Goal: Information Seeking & Learning: Learn about a topic

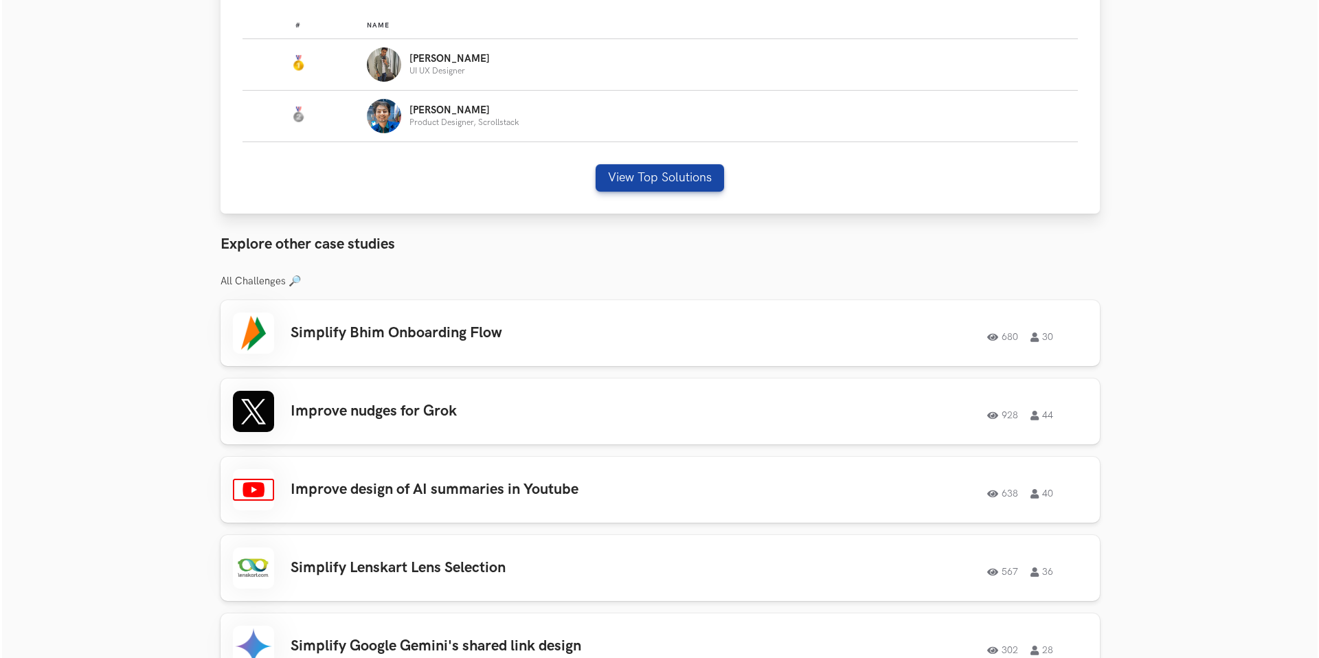
scroll to position [898, 0]
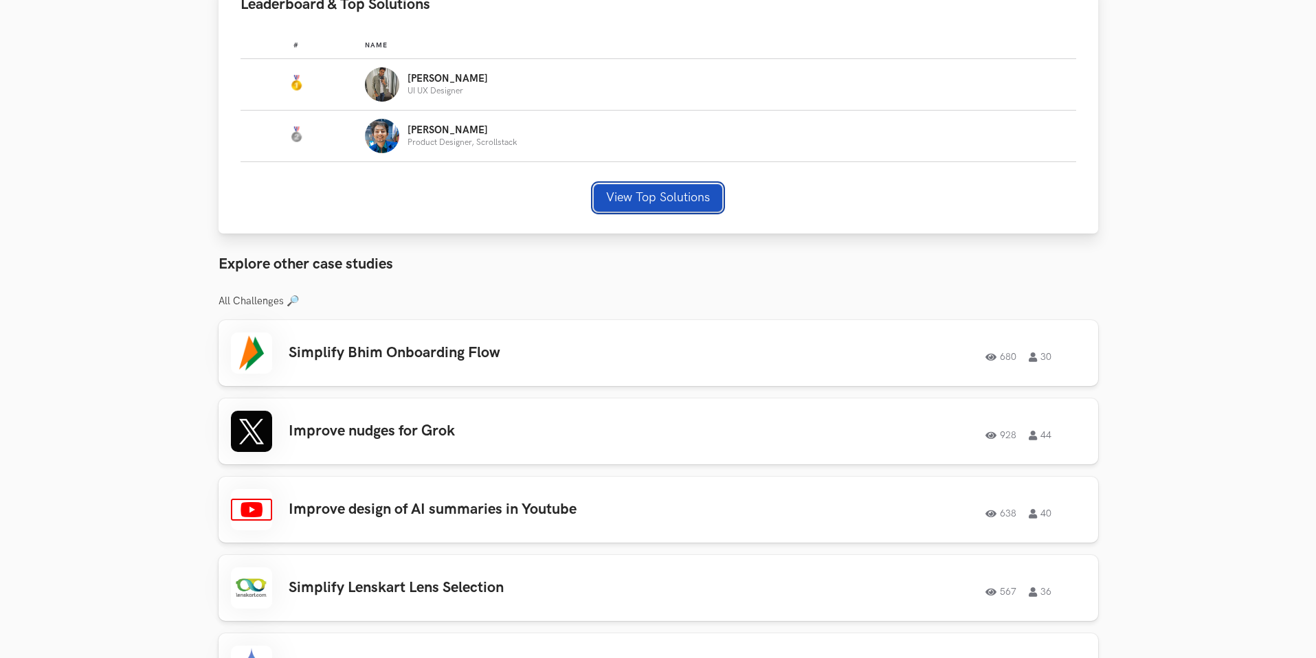
click at [662, 197] on button "View Top Solutions" at bounding box center [658, 197] width 128 height 27
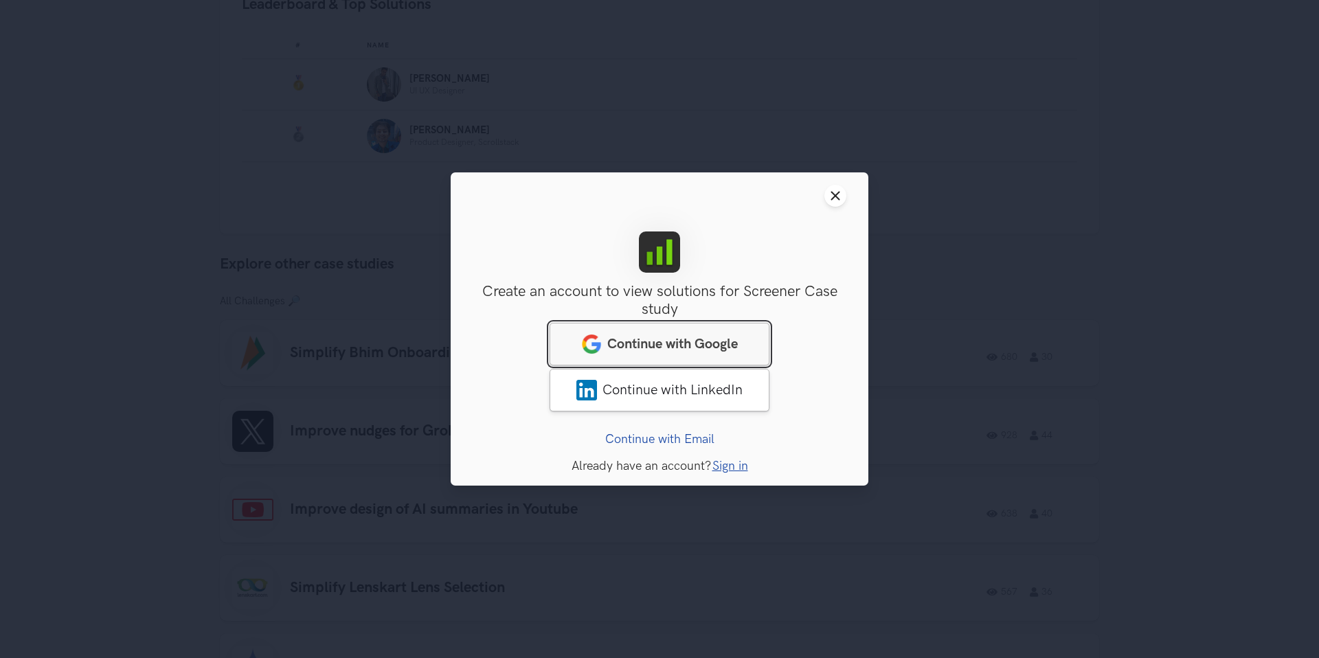
click at [712, 355] on link "Continue with Google" at bounding box center [660, 344] width 220 height 43
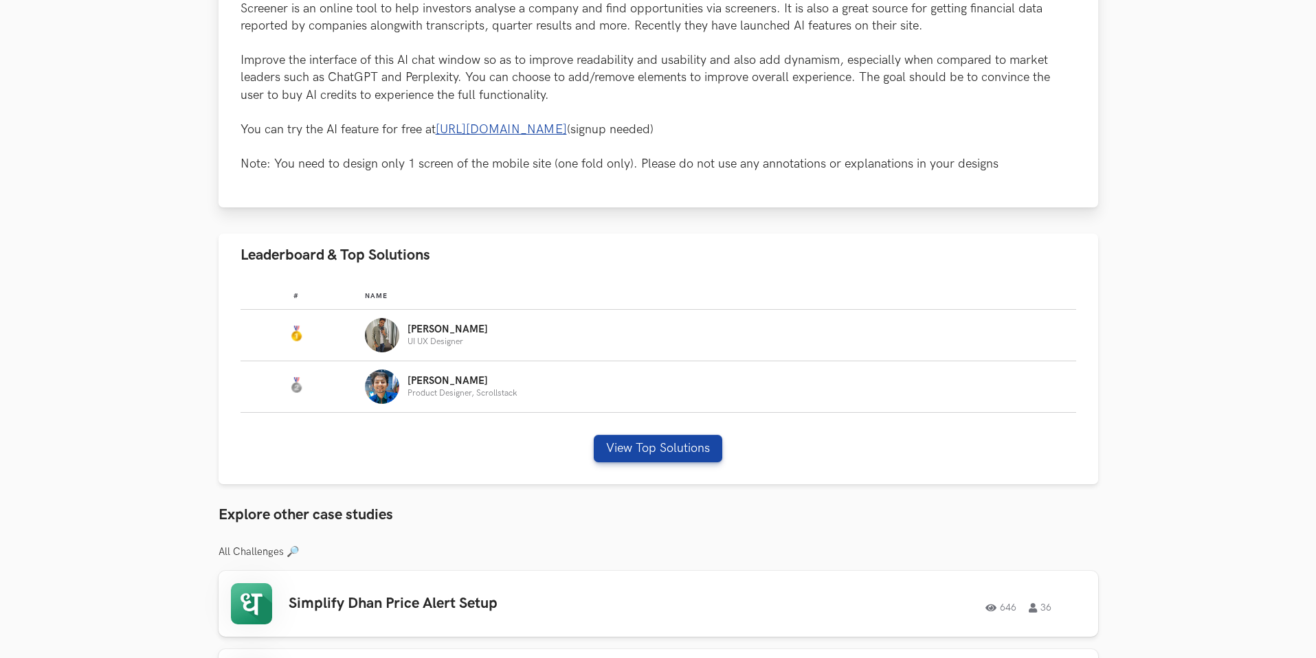
scroll to position [728, 0]
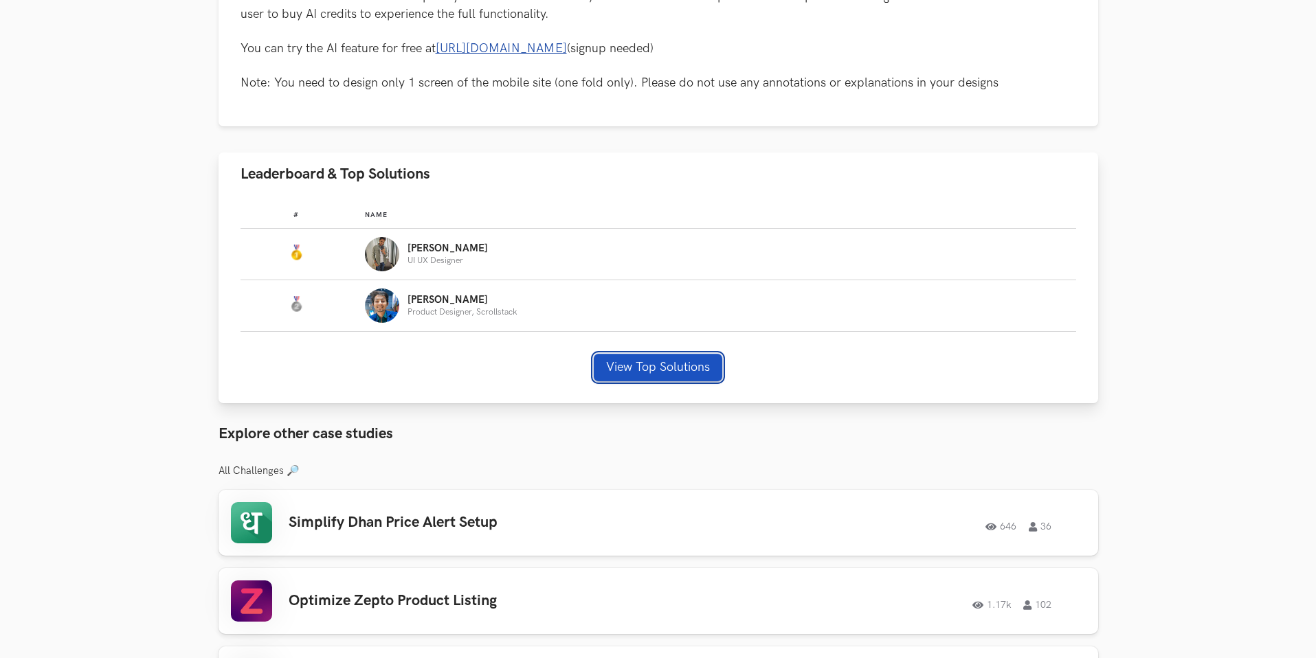
click at [641, 364] on button "View Top Solutions" at bounding box center [658, 367] width 128 height 27
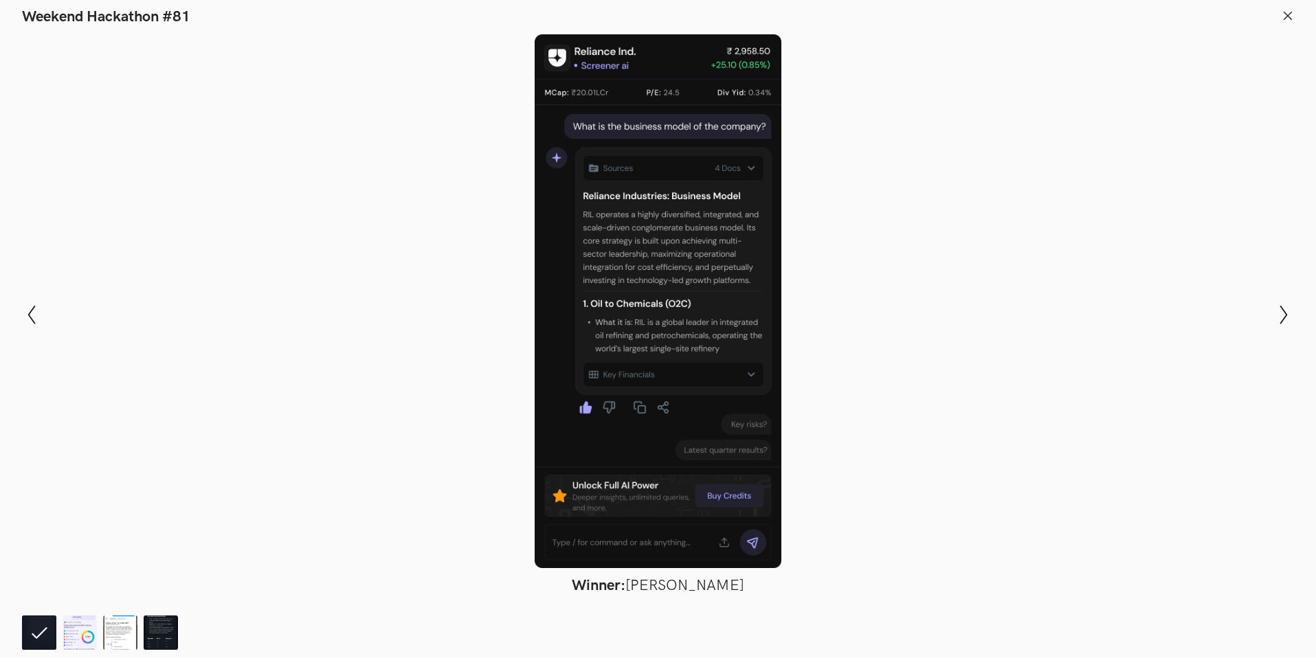
click at [923, 383] on div at bounding box center [657, 301] width 1215 height 534
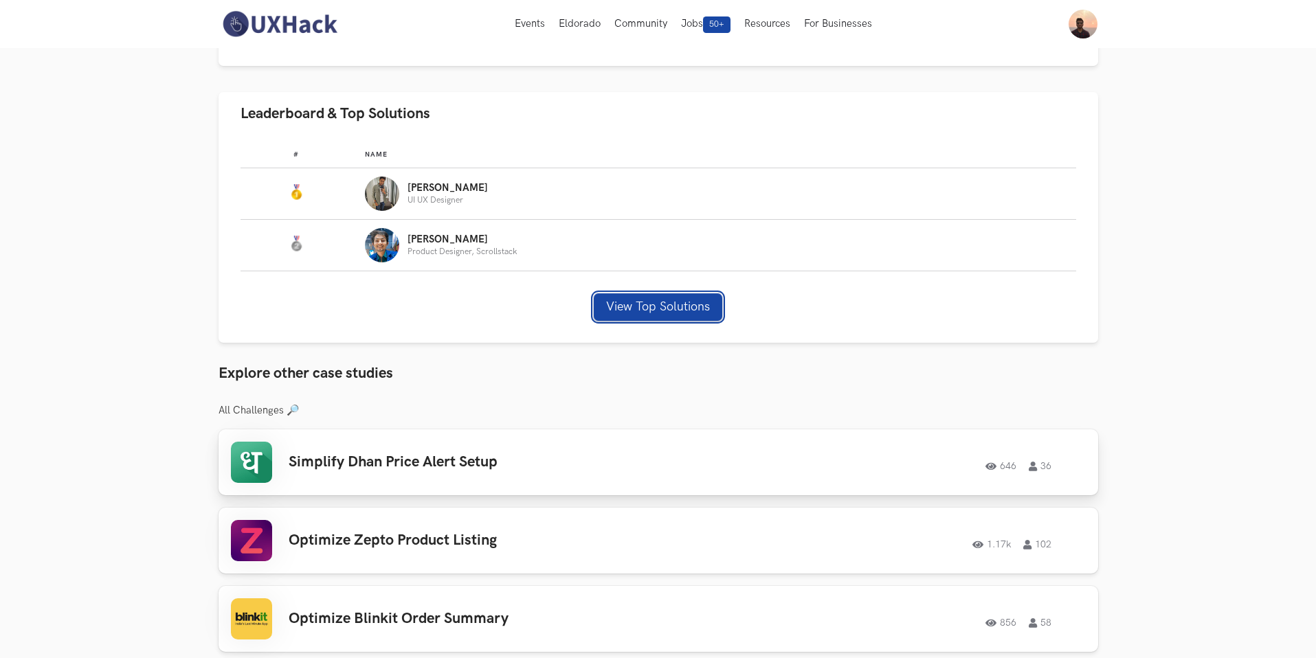
scroll to position [736, 0]
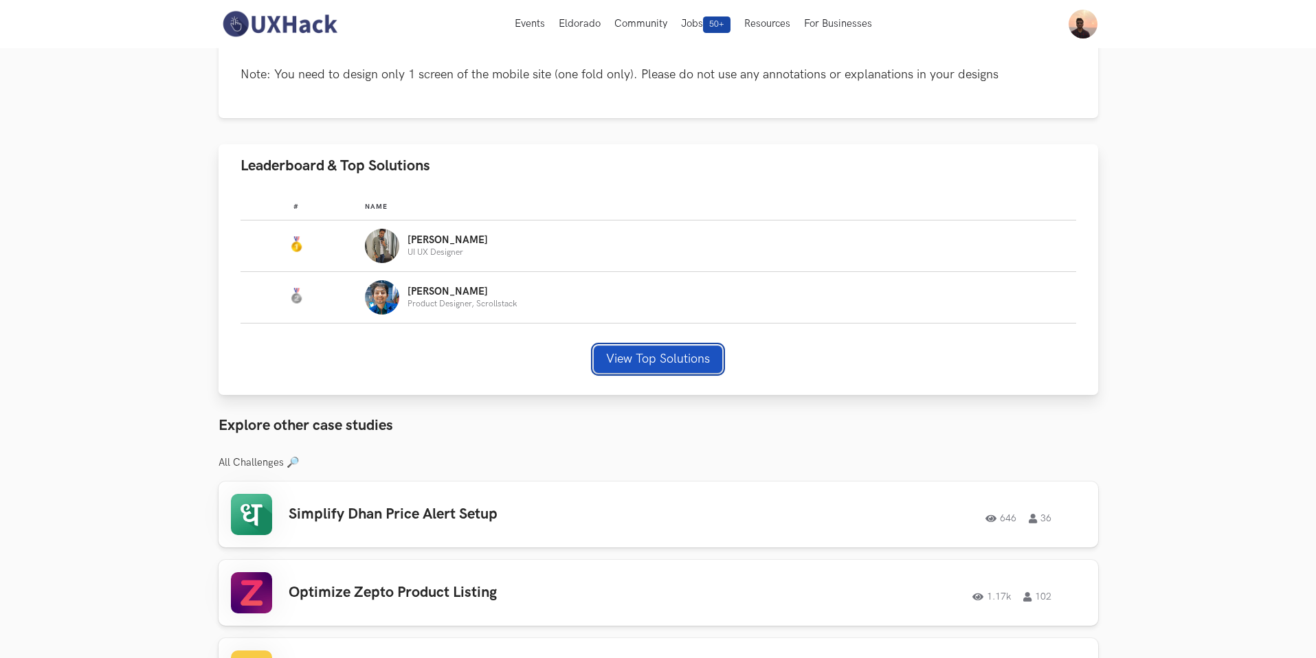
click at [677, 351] on button "View Top Solutions" at bounding box center [658, 359] width 128 height 27
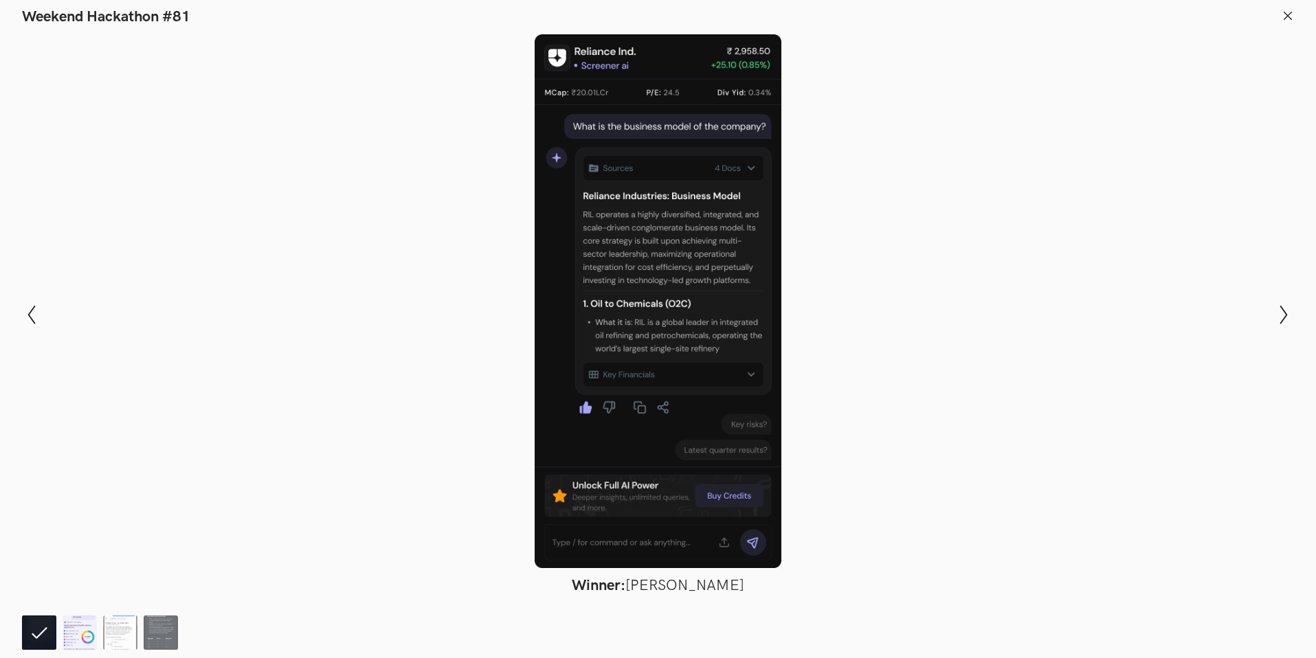
click at [84, 638] on img at bounding box center [80, 633] width 34 height 34
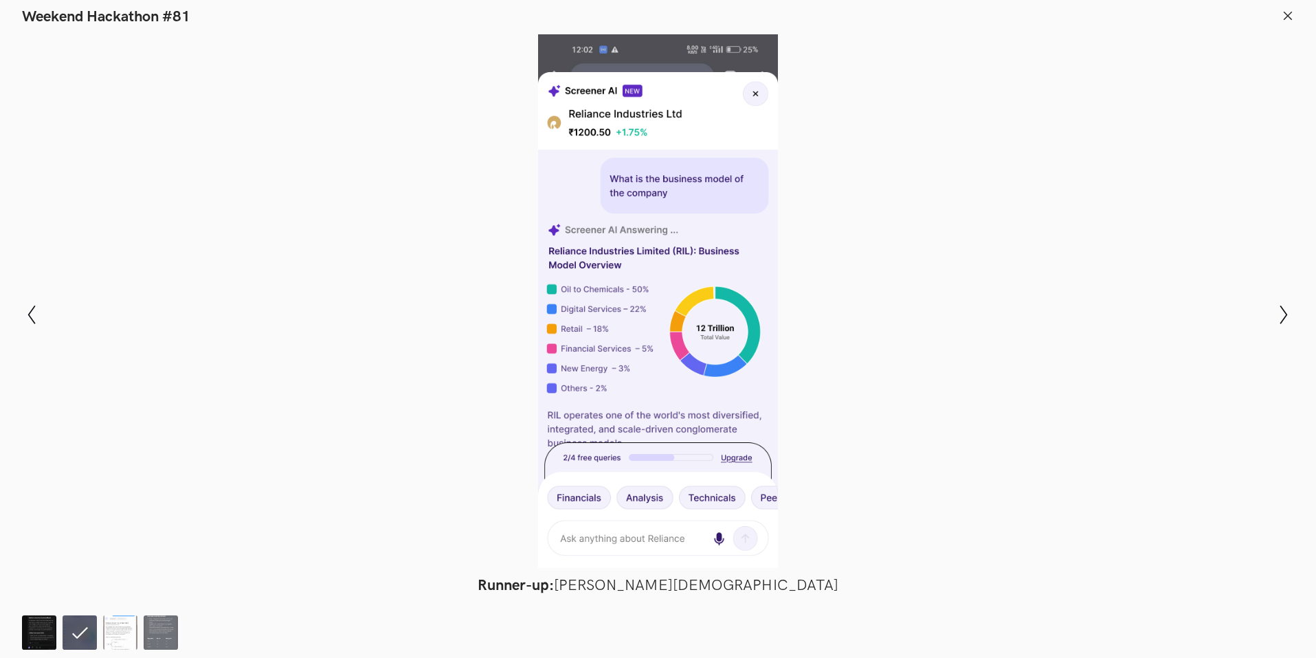
click at [31, 636] on img at bounding box center [39, 633] width 34 height 34
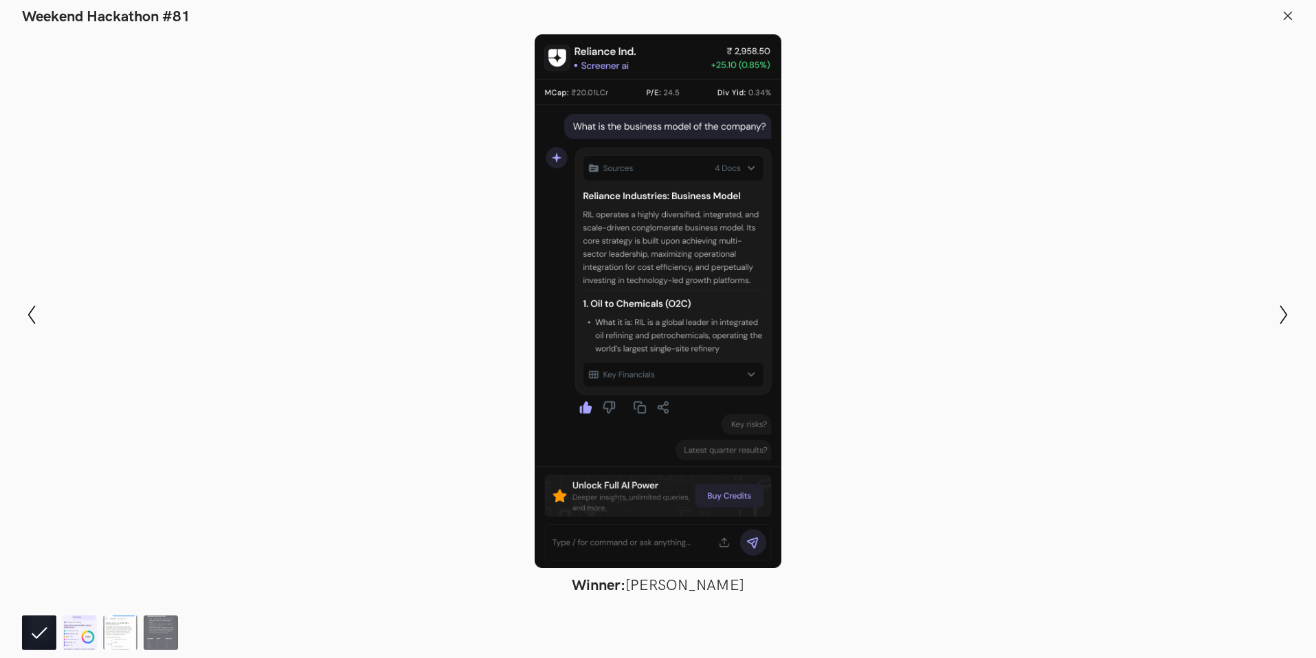
click at [84, 638] on img at bounding box center [80, 633] width 34 height 34
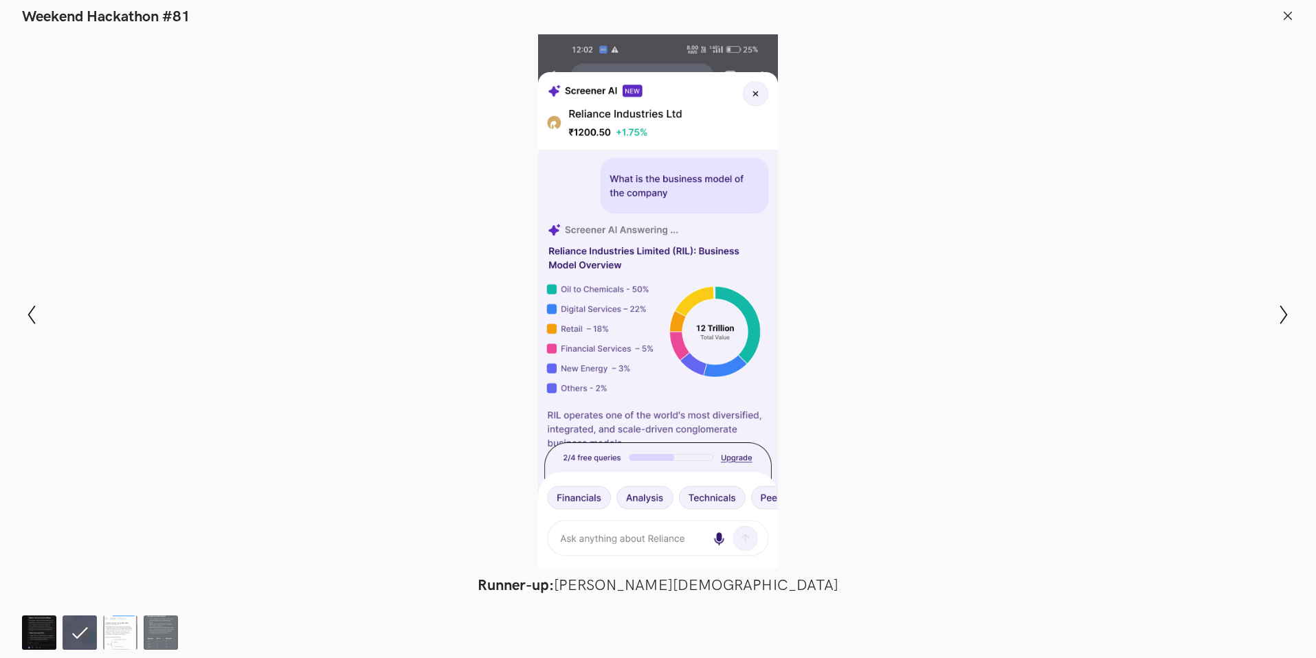
click at [31, 633] on img at bounding box center [39, 633] width 34 height 34
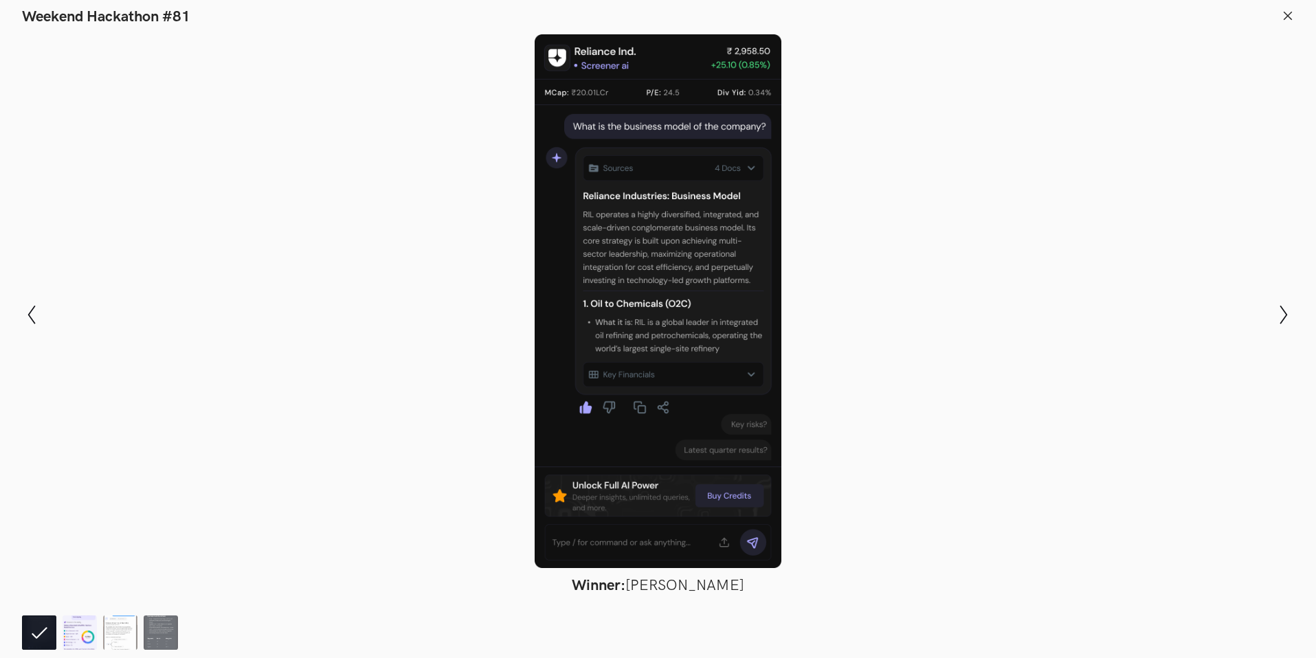
click at [81, 633] on img at bounding box center [80, 633] width 34 height 34
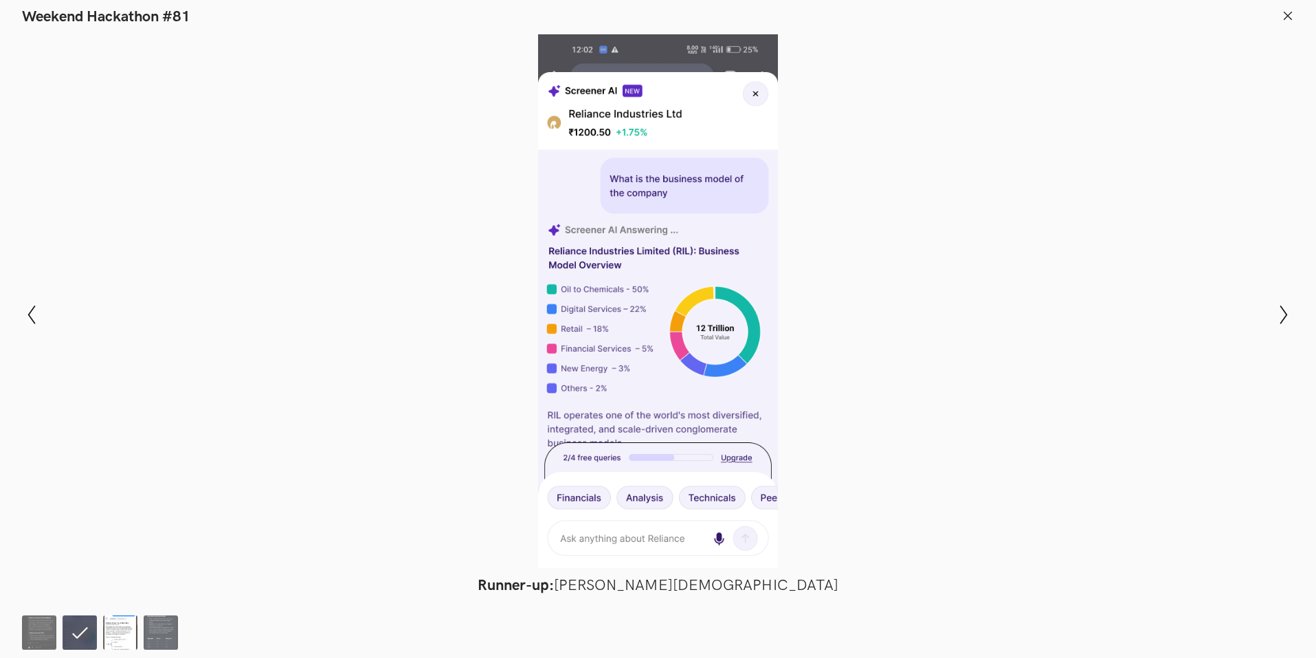
click at [134, 633] on img at bounding box center [120, 633] width 34 height 34
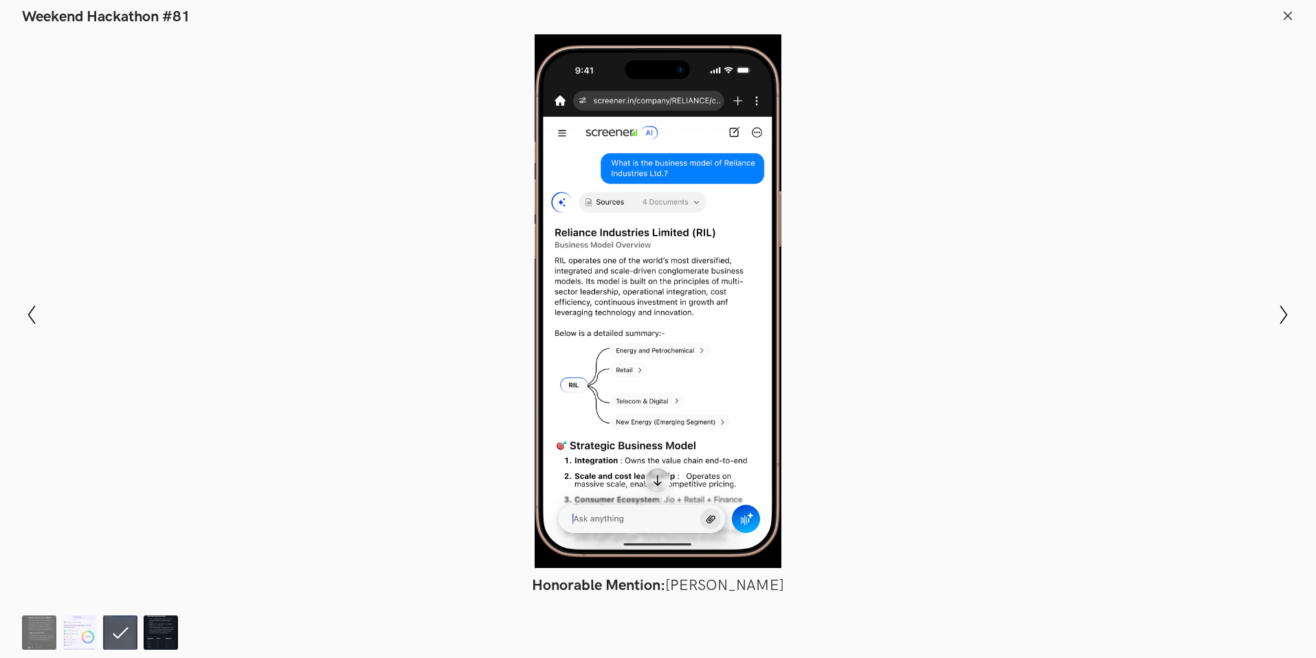
click at [157, 631] on img at bounding box center [161, 633] width 34 height 34
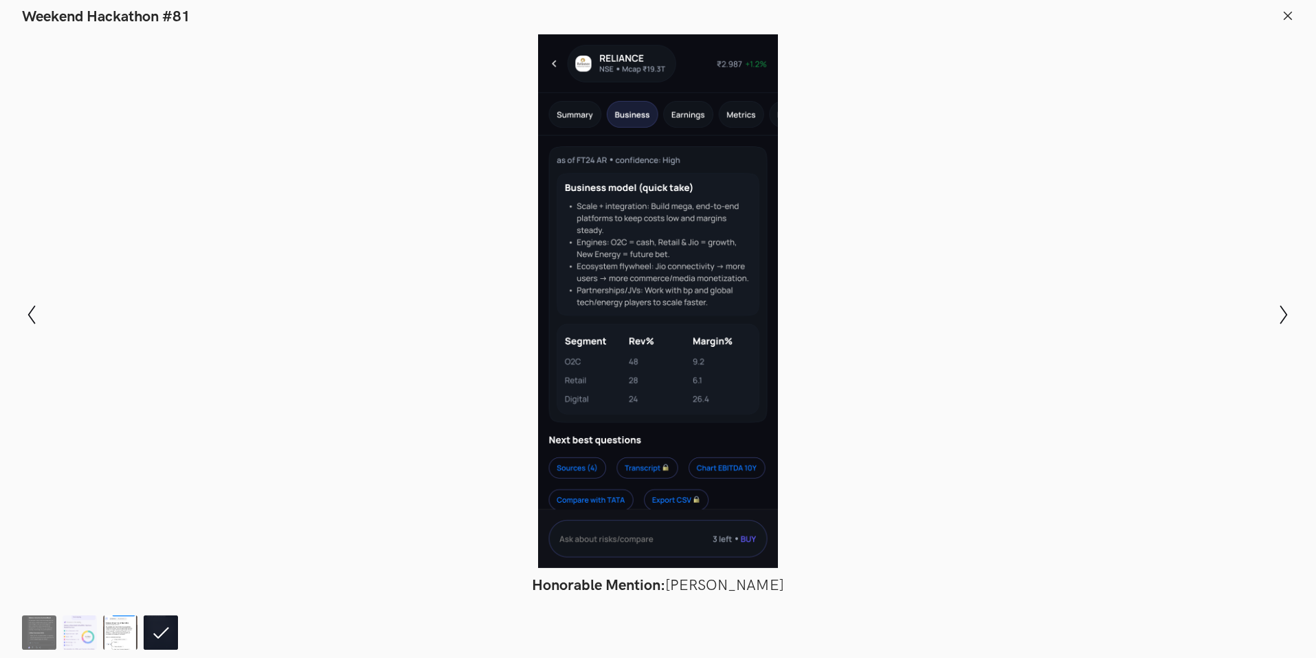
click at [120, 626] on img at bounding box center [120, 633] width 34 height 34
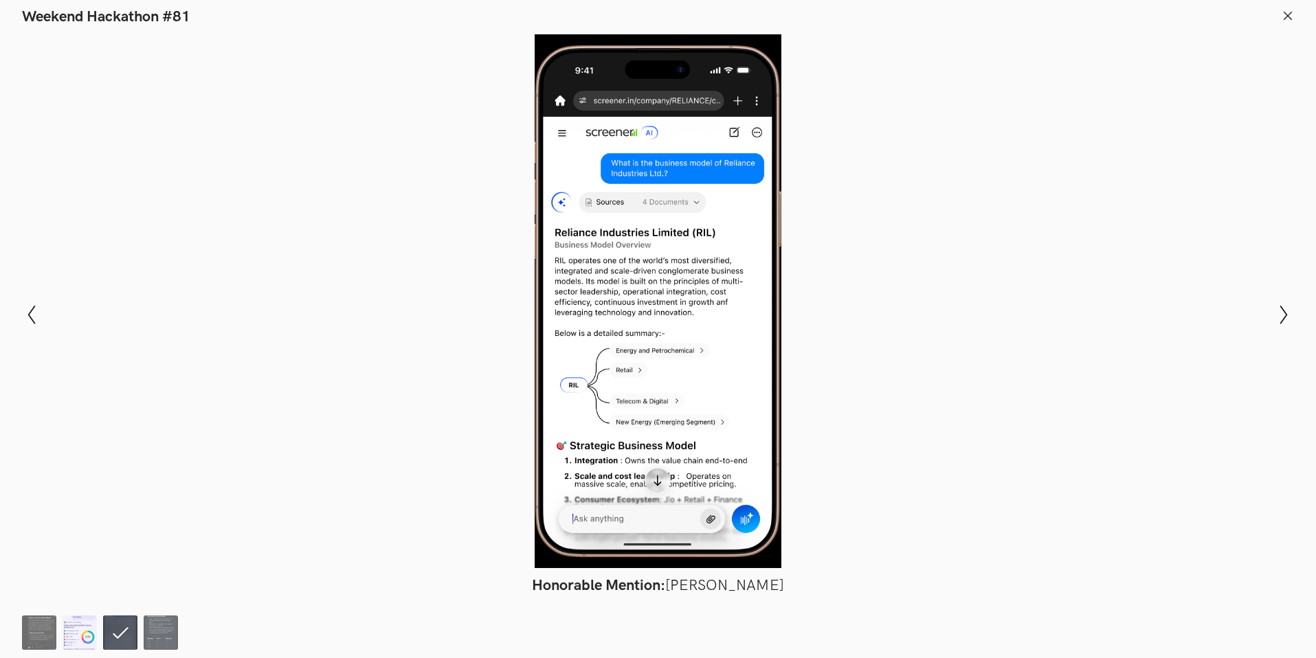
click at [88, 620] on img at bounding box center [80, 633] width 34 height 34
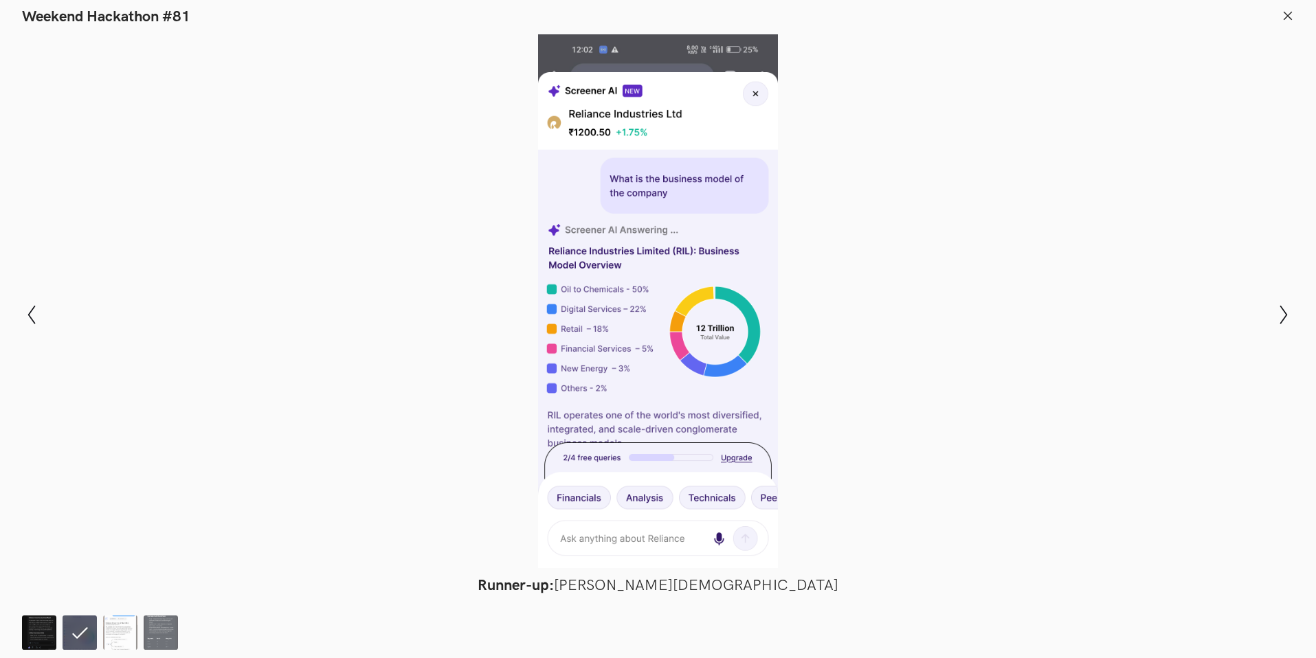
click at [32, 620] on img at bounding box center [39, 633] width 34 height 34
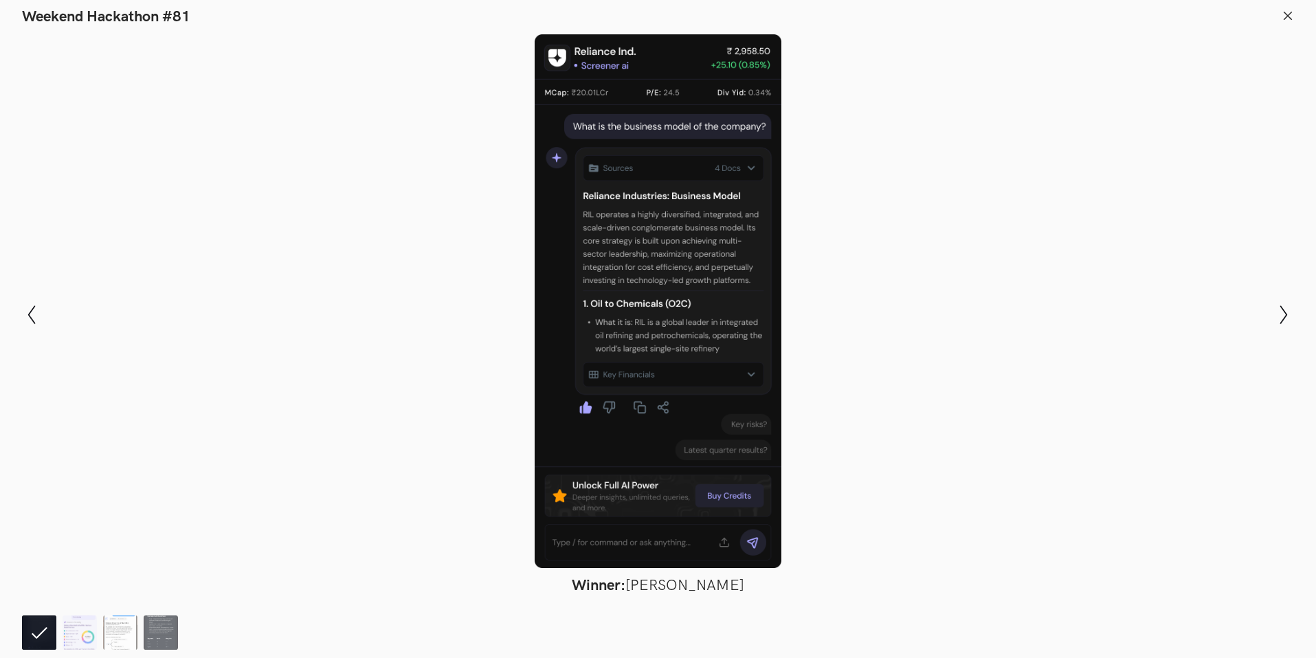
click at [61, 628] on ol at bounding box center [103, 633] width 162 height 34
click at [67, 632] on img at bounding box center [80, 633] width 34 height 34
